Goal: Information Seeking & Learning: Learn about a topic

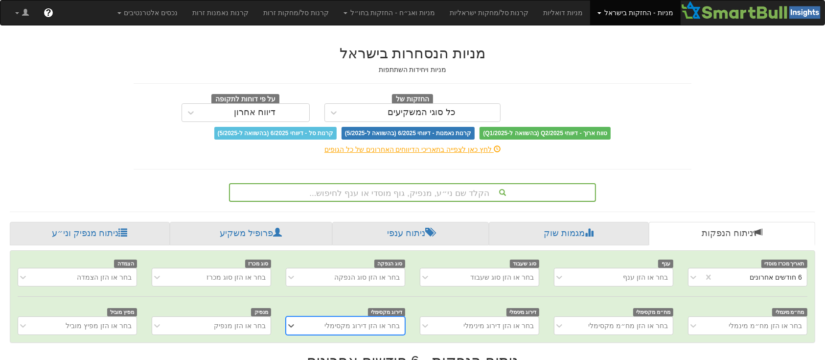
scroll to position [86, 0]
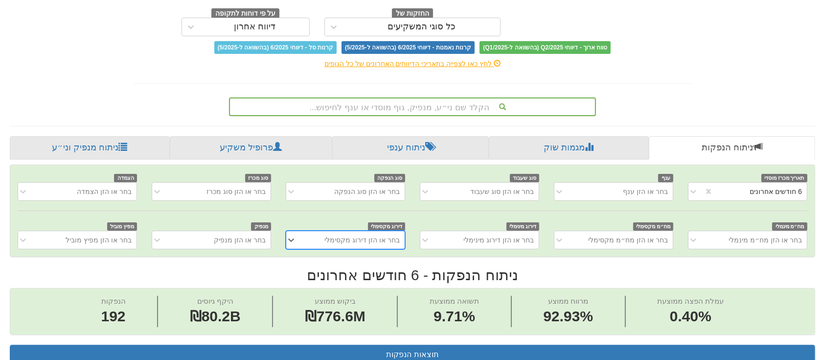
click at [440, 116] on div "הקלד שם ני״ע, מנפיק, גוף מוסדי או ענף לחיפוש..." at bounding box center [412, 106] width 367 height 19
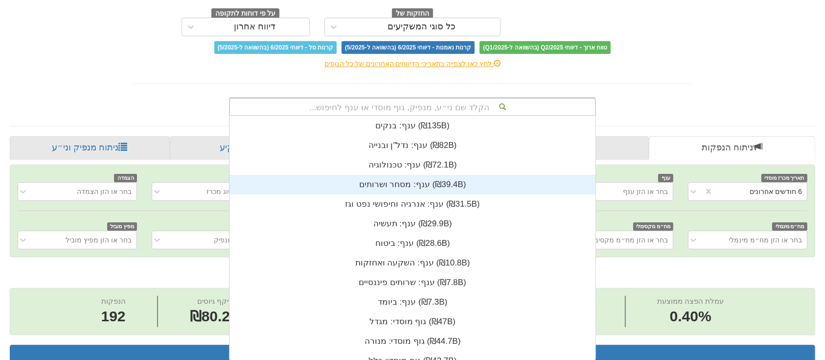
scroll to position [244, 0]
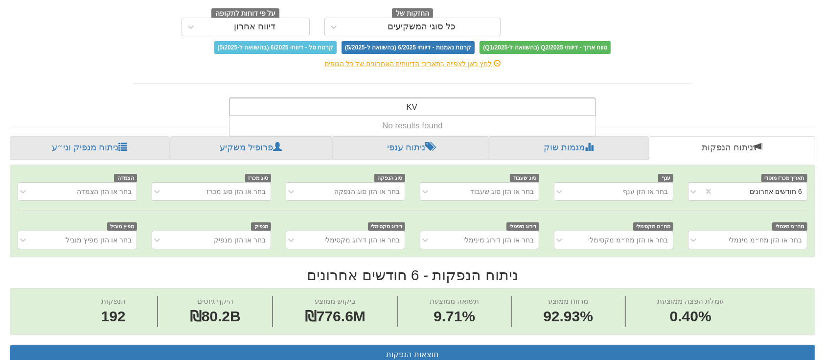
type input "K"
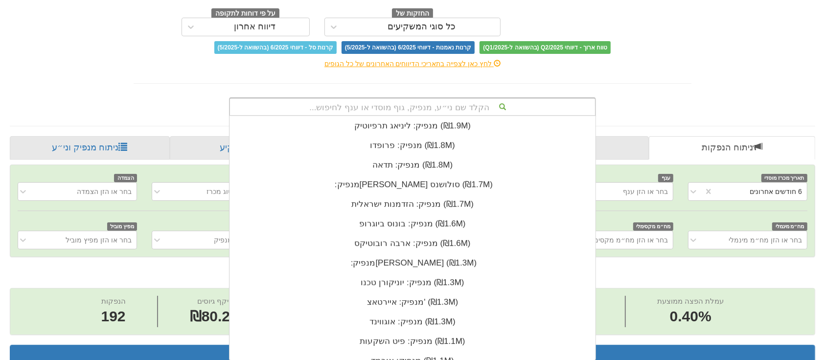
type input "ה"
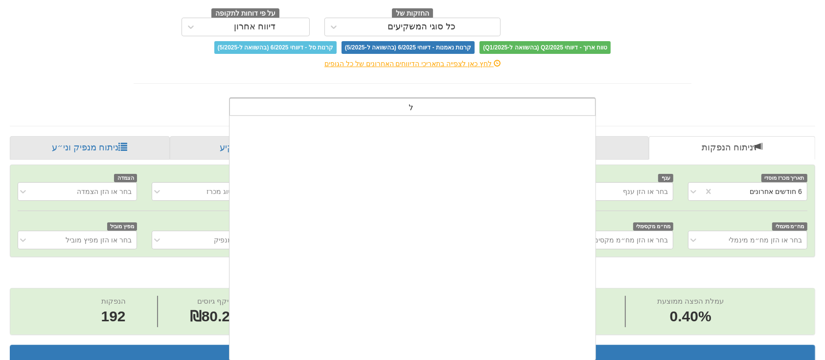
scroll to position [0, 0]
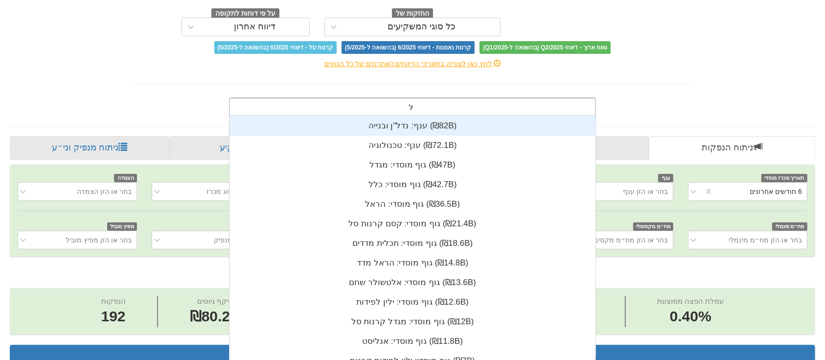
type input "[PERSON_NAME]"
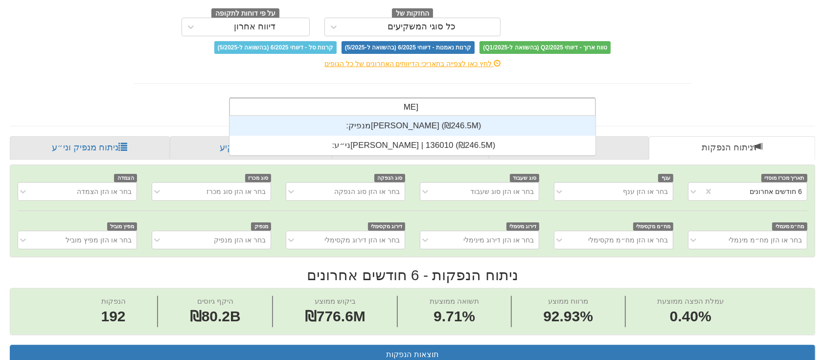
scroll to position [39, 0]
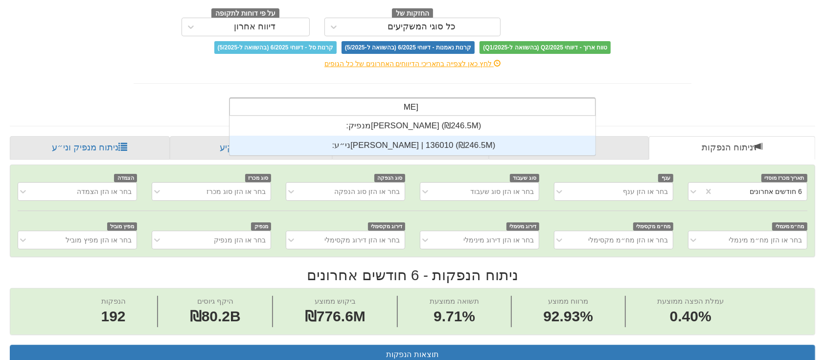
click at [414, 149] on div "ני״ע: ‏[PERSON_NAME] | 136010 ‎(₪246.5M)‎" at bounding box center [412, 146] width 366 height 20
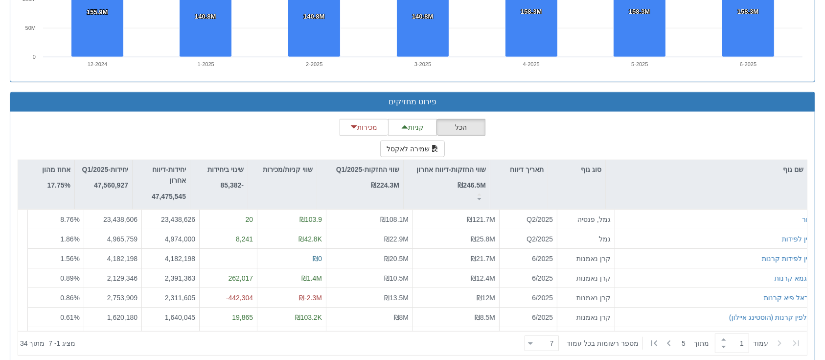
scroll to position [798, 0]
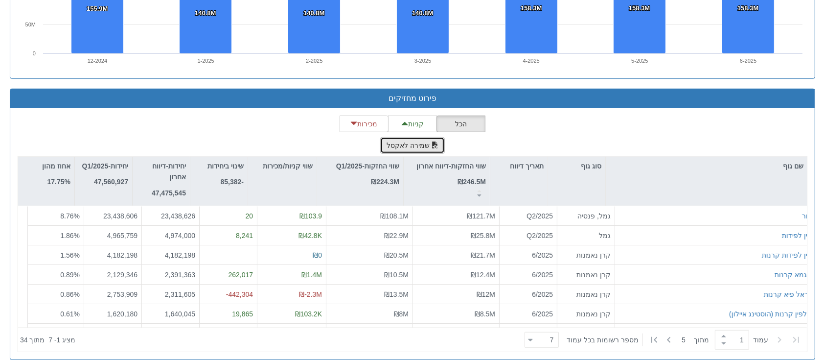
click at [404, 150] on button "שמירה לאקסל" at bounding box center [412, 145] width 65 height 17
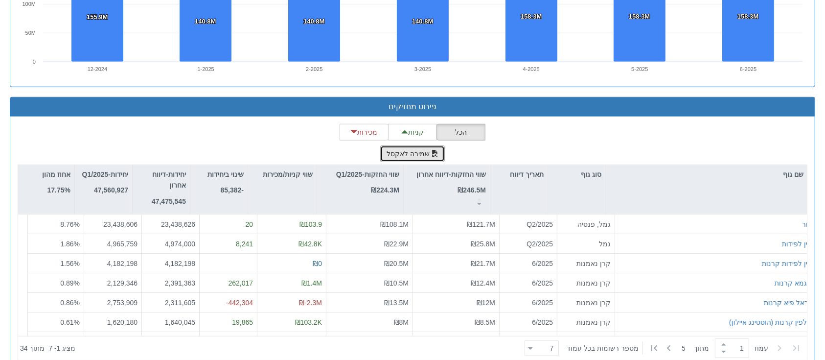
scroll to position [808, 0]
